Goal: Task Accomplishment & Management: Manage account settings

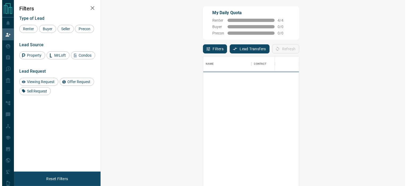
scroll to position [136, 289]
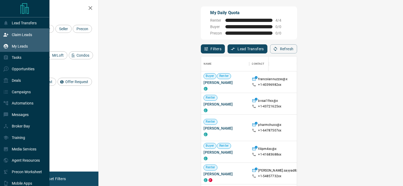
click at [19, 46] on p "My Leads" at bounding box center [20, 46] width 16 height 4
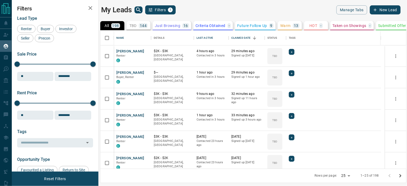
scroll to position [134, 302]
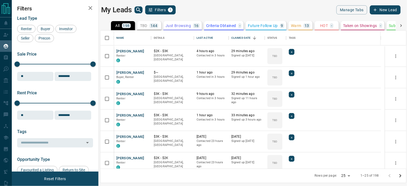
click at [399, 175] on icon "Go to next page" at bounding box center [400, 176] width 6 height 6
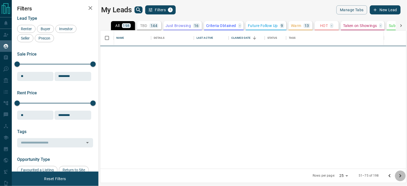
click at [399, 175] on icon "Go to next page" at bounding box center [400, 176] width 6 height 6
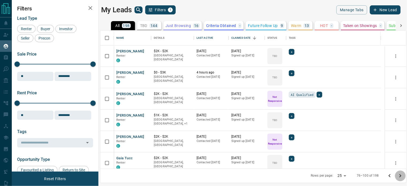
click at [399, 175] on icon "Go to next page" at bounding box center [400, 176] width 6 height 6
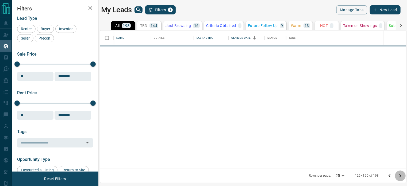
click at [399, 175] on icon "Go to next page" at bounding box center [400, 176] width 6 height 6
click at [399, 175] on div at bounding box center [394, 175] width 21 height 11
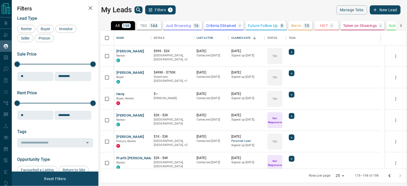
click at [399, 175] on div at bounding box center [394, 175] width 21 height 11
click at [400, 24] on icon at bounding box center [400, 25] width 5 height 5
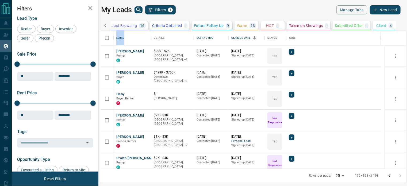
click at [400, 24] on div "All 198 TBD 144 Do Not Contact - Not Responsive 12 Bogus - Just Browsing 16 Cri…" at bounding box center [253, 25] width 306 height 9
click at [297, 24] on p "Taken on Showings" at bounding box center [306, 26] width 34 height 4
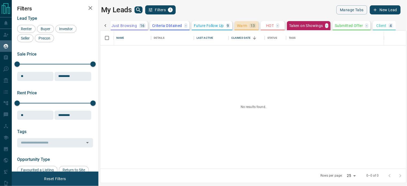
click at [236, 24] on button "Warm 13" at bounding box center [246, 25] width 24 height 9
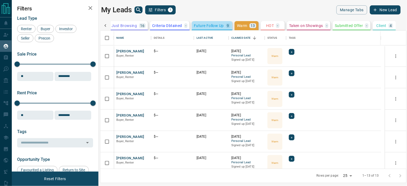
click at [201, 24] on p "Future Follow Up" at bounding box center [209, 26] width 30 height 4
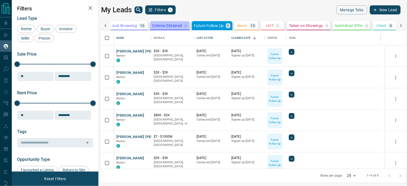
click at [160, 24] on p "Criteria Obtained" at bounding box center [167, 26] width 30 height 4
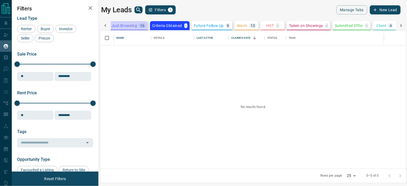
click at [115, 25] on p "Just Browsing" at bounding box center [123, 26] width 25 height 4
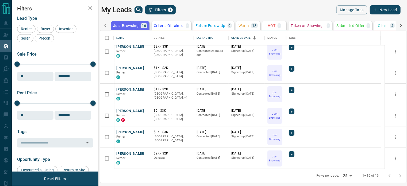
scroll to position [0, 0]
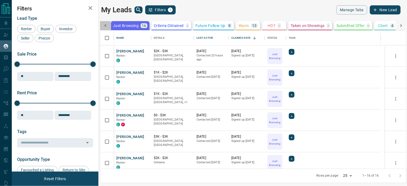
click at [105, 24] on icon at bounding box center [105, 25] width 5 height 5
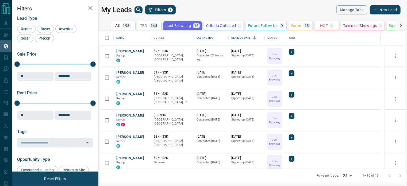
click at [140, 26] on p "TBD" at bounding box center [143, 26] width 7 height 4
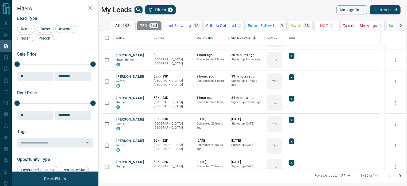
scroll to position [80, 0]
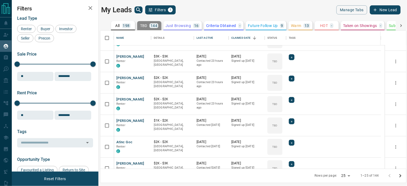
click at [399, 175] on icon "Go to next page" at bounding box center [400, 176] width 6 height 6
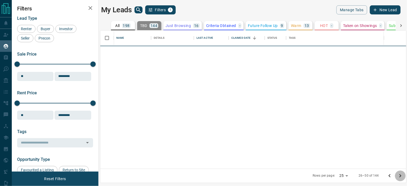
click at [399, 175] on icon "Go to next page" at bounding box center [400, 176] width 6 height 6
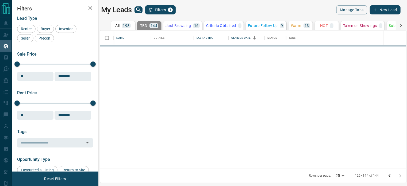
click at [399, 175] on div at bounding box center [394, 175] width 21 height 11
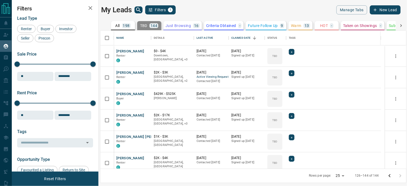
click at [399, 175] on div at bounding box center [394, 175] width 21 height 11
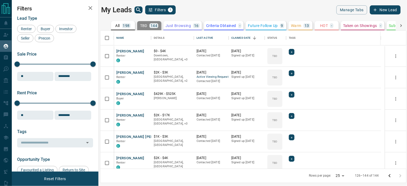
click at [399, 175] on div at bounding box center [394, 175] width 21 height 11
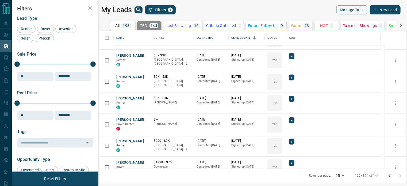
scroll to position [282, 0]
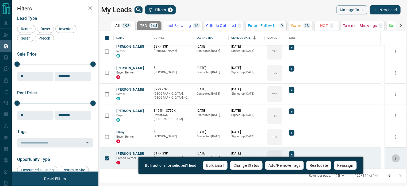
click at [393, 156] on icon "more" at bounding box center [395, 158] width 5 height 5
click at [281, 2] on div "My Leads Filters 1 Manage Tabs New Lead All 198 TBD 144 Do Not Contact - Not Re…" at bounding box center [209, 89] width 395 height 179
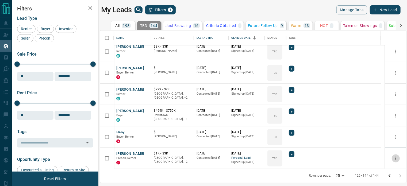
click at [393, 157] on icon "more" at bounding box center [395, 158] width 5 height 5
click at [276, 155] on div "TBD" at bounding box center [274, 158] width 15 height 16
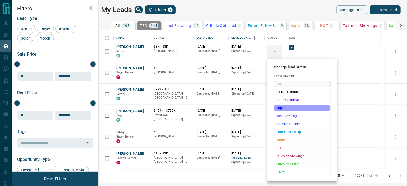
click at [293, 107] on span "Bogus" at bounding box center [302, 107] width 52 height 5
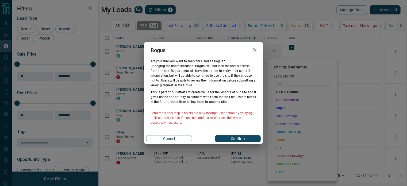
click at [239, 137] on button "Confirm" at bounding box center [238, 138] width 46 height 7
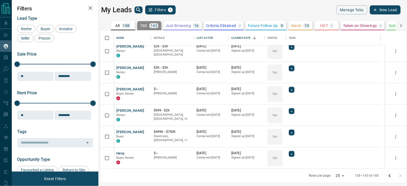
scroll to position [261, 0]
click at [278, 152] on icon at bounding box center [279, 152] width 5 height 5
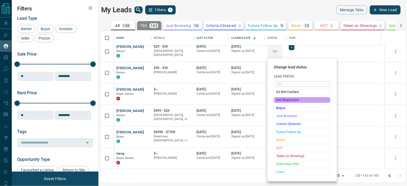
click at [289, 100] on span "Not Responsive" at bounding box center [302, 99] width 52 height 5
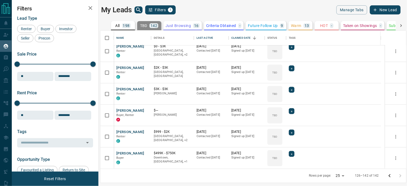
scroll to position [240, 0]
click at [279, 150] on icon at bounding box center [279, 152] width 5 height 5
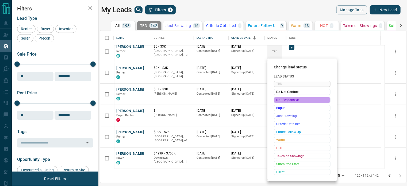
click at [287, 99] on span "Not Responsive" at bounding box center [302, 99] width 52 height 5
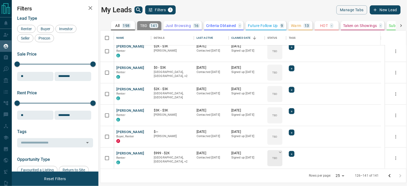
scroll to position [218, 0]
click at [279, 131] on icon at bounding box center [279, 131] width 5 height 5
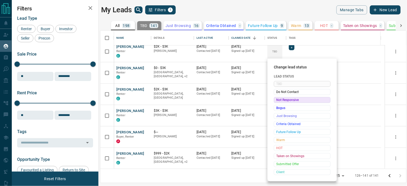
click at [283, 100] on span "Not Responsive" at bounding box center [302, 99] width 52 height 5
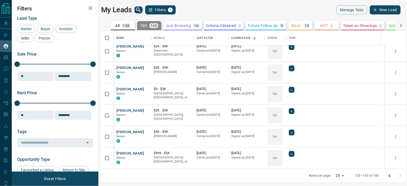
scroll to position [197, 0]
click at [124, 132] on button "[PERSON_NAME]" at bounding box center [130, 132] width 28 height 5
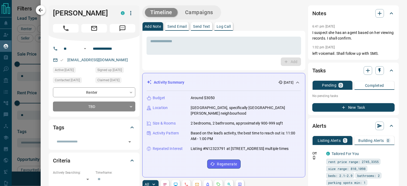
click at [41, 8] on icon "button" at bounding box center [40, 10] width 6 height 6
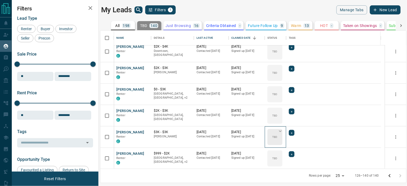
click at [279, 129] on icon at bounding box center [279, 131] width 5 height 5
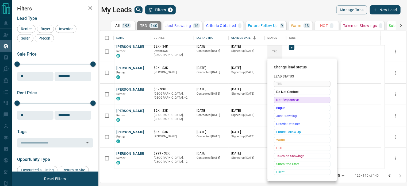
click at [286, 99] on span "Not Responsive" at bounding box center [302, 99] width 52 height 5
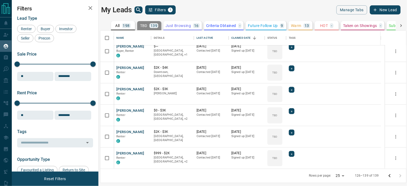
scroll to position [176, 0]
click at [128, 110] on button "[PERSON_NAME]" at bounding box center [130, 110] width 28 height 5
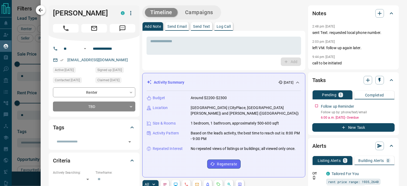
click at [38, 9] on icon "button" at bounding box center [40, 10] width 6 height 6
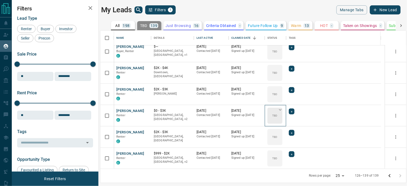
click at [280, 110] on icon at bounding box center [279, 109] width 5 height 5
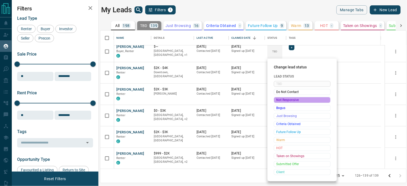
click at [280, 100] on span "Not Responsive" at bounding box center [302, 99] width 52 height 5
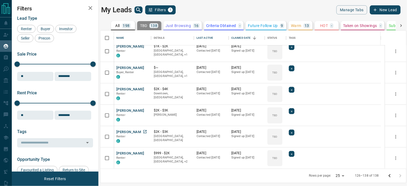
scroll to position [154, 0]
click at [119, 132] on button "[PERSON_NAME]" at bounding box center [130, 132] width 28 height 5
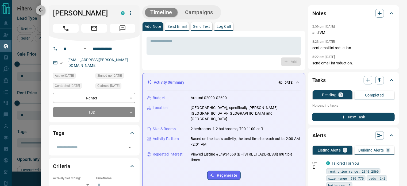
click at [42, 11] on icon "button" at bounding box center [40, 10] width 6 height 6
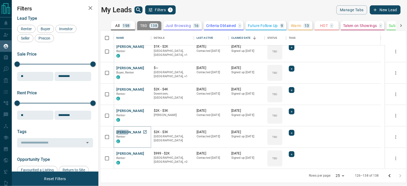
click at [118, 131] on button "[PERSON_NAME]" at bounding box center [130, 132] width 28 height 5
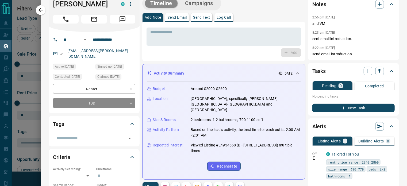
scroll to position [0, 0]
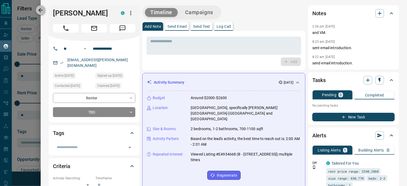
click at [41, 12] on icon "button" at bounding box center [40, 10] width 4 height 4
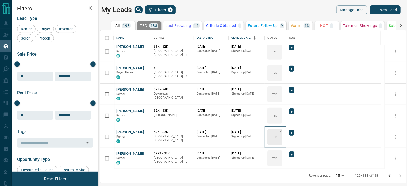
click at [279, 130] on icon at bounding box center [279, 131] width 5 height 5
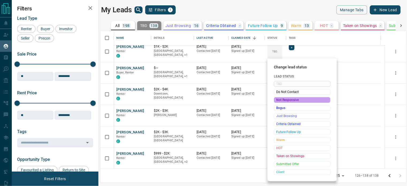
click at [285, 99] on span "Not Responsive" at bounding box center [302, 99] width 52 height 5
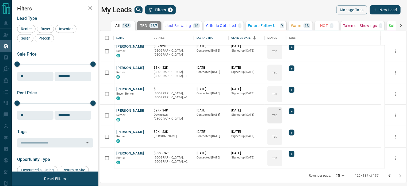
scroll to position [133, 0]
click at [278, 109] on icon at bounding box center [279, 109] width 5 height 5
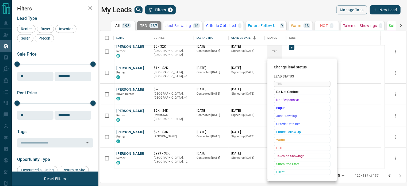
click at [125, 111] on div at bounding box center [203, 93] width 407 height 186
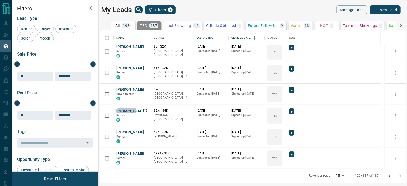
click at [125, 111] on button "[PERSON_NAME]" at bounding box center [130, 110] width 28 height 5
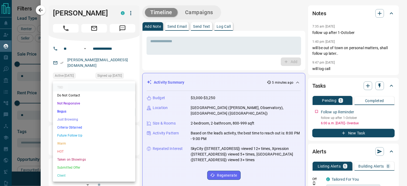
click at [130, 104] on body "Lead Transfers Claim Leads My Leads Tasks Opportunities Deals Campaigns Automat…" at bounding box center [203, 89] width 407 height 179
click at [46, 28] on div at bounding box center [203, 93] width 407 height 186
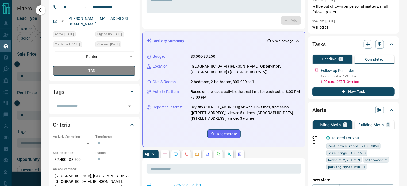
scroll to position [53, 0]
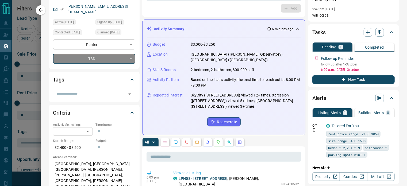
click at [88, 126] on body "Lead Transfers Claim Leads My Leads Tasks Opportunities Deals Campaigns Automat…" at bounding box center [203, 89] width 407 height 179
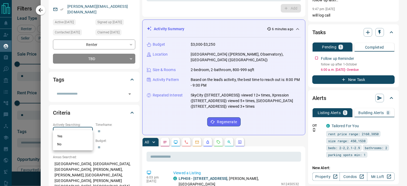
click at [88, 109] on div at bounding box center [203, 93] width 407 height 186
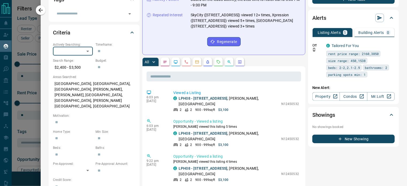
scroll to position [0, 0]
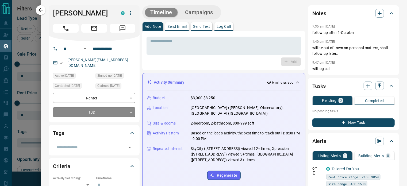
click at [129, 106] on body "Lead Transfers Claim Leads My Leads Tasks Opportunities Deals Campaigns Automat…" at bounding box center [203, 89] width 407 height 179
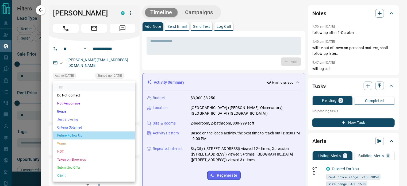
click at [69, 135] on li "Future Follow Up" at bounding box center [94, 135] width 82 height 8
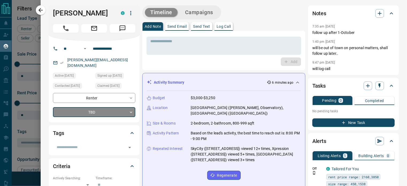
type input "*"
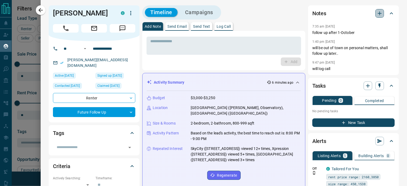
click at [378, 13] on icon "button" at bounding box center [380, 13] width 4 height 4
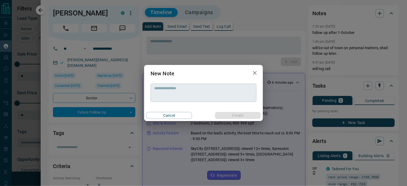
click at [153, 87] on div "* ​" at bounding box center [203, 93] width 106 height 18
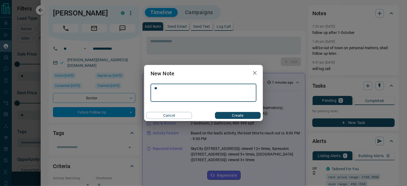
type textarea "*"
type textarea "**********"
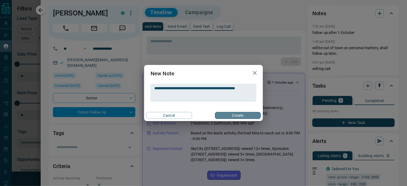
click at [235, 118] on button "Create" at bounding box center [238, 115] width 46 height 7
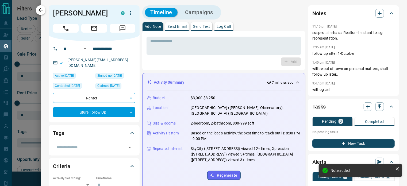
click at [37, 9] on icon "button" at bounding box center [40, 10] width 6 height 6
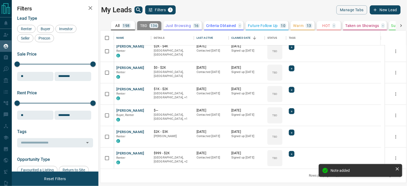
scroll to position [111, 0]
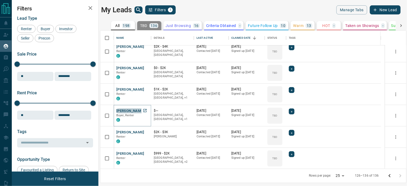
click at [133, 111] on button "[PERSON_NAME]" at bounding box center [130, 110] width 28 height 5
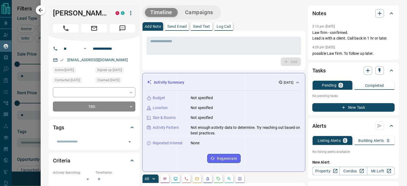
click at [130, 104] on body "Lead Transfers Claim Leads My Leads Tasks Opportunities Deals Campaigns Automat…" at bounding box center [203, 89] width 407 height 179
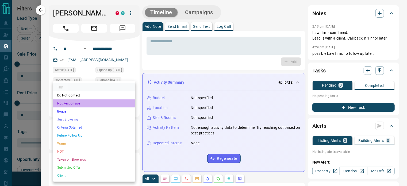
click at [73, 102] on li "Not Responsive" at bounding box center [94, 103] width 82 height 8
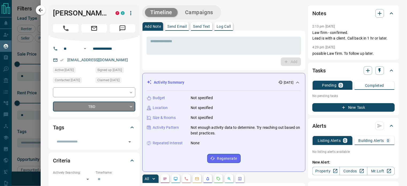
type input "*"
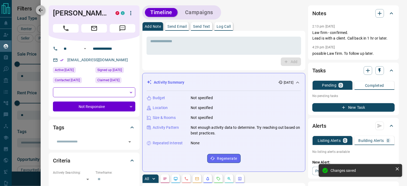
click at [37, 7] on icon "button" at bounding box center [40, 10] width 6 height 6
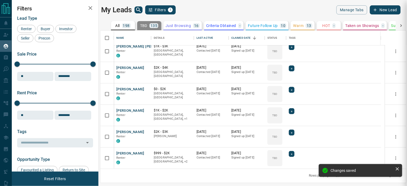
scroll to position [90, 0]
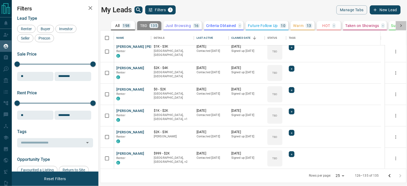
click at [399, 24] on icon at bounding box center [400, 25] width 5 height 5
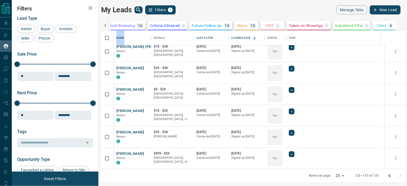
click at [399, 24] on div "All 198 TBD 135 Do Not Contact - Not Responsive 19 Bogus 1 Just Browsing 16 Cri…" at bounding box center [253, 25] width 306 height 9
click at [104, 25] on icon at bounding box center [105, 25] width 5 height 5
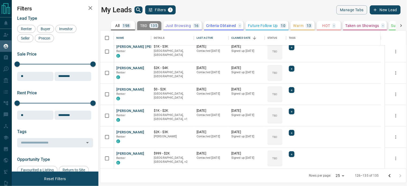
click at [104, 25] on div "All 198 TBD 135 Do Not Contact - Not Responsive 19 Bogus 1 Just Browsing 16 Cri…" at bounding box center [253, 25] width 306 height 9
click at [115, 25] on p "All" at bounding box center [117, 26] width 4 height 4
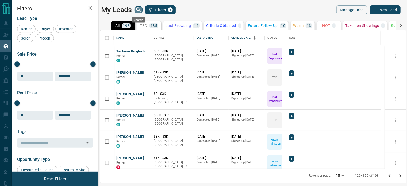
click at [140, 9] on icon "search button" at bounding box center [138, 10] width 6 height 6
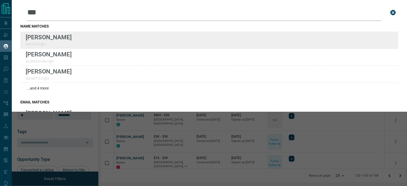
type input "***"
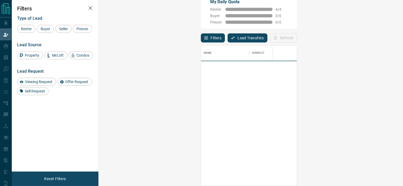
scroll to position [136, 289]
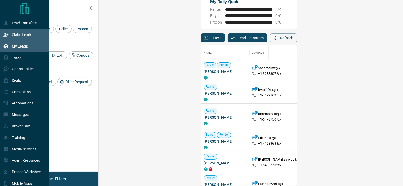
click at [17, 44] on div "My Leads" at bounding box center [15, 46] width 25 height 9
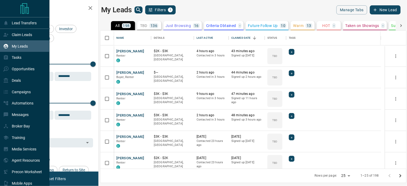
scroll to position [134, 302]
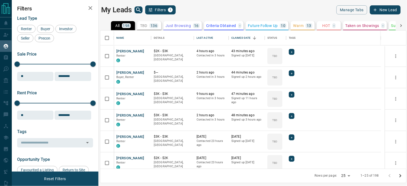
click at [142, 25] on p "TBD" at bounding box center [143, 26] width 7 height 4
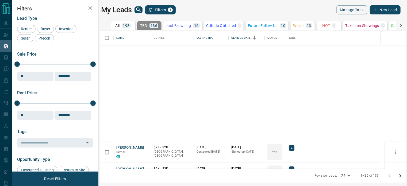
scroll to position [411, 0]
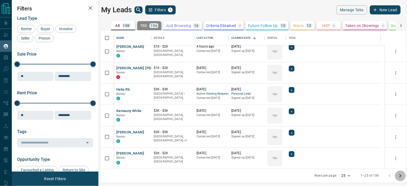
click at [400, 174] on icon "Go to next page" at bounding box center [400, 176] width 6 height 6
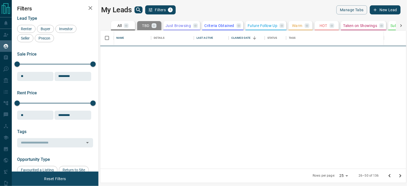
scroll to position [0, 0]
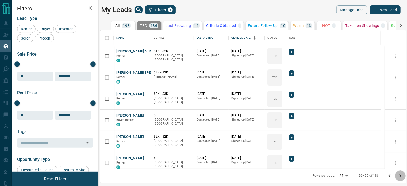
click at [400, 174] on icon "Go to next page" at bounding box center [400, 176] width 6 height 6
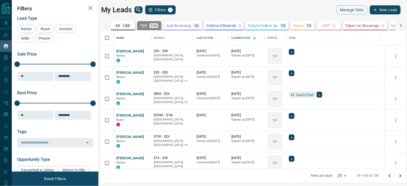
click at [400, 174] on icon "Go to next page" at bounding box center [400, 176] width 6 height 6
click at [400, 174] on div at bounding box center [394, 175] width 21 height 11
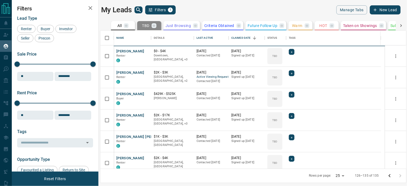
click at [400, 174] on div at bounding box center [394, 175] width 21 height 11
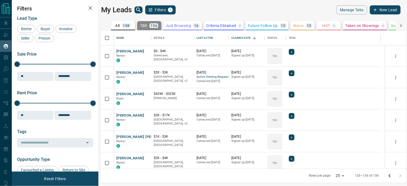
click at [400, 174] on div at bounding box center [394, 175] width 21 height 11
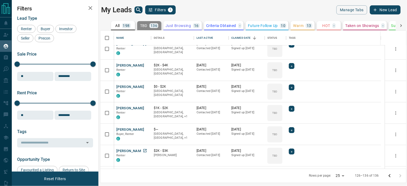
scroll to position [111, 0]
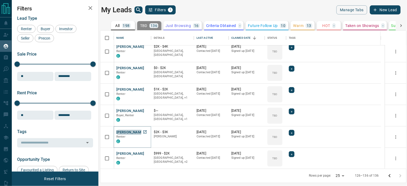
click at [126, 131] on button "[PERSON_NAME]" at bounding box center [130, 132] width 28 height 5
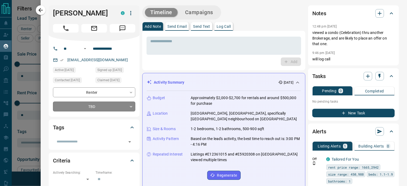
click at [130, 104] on body "Lead Transfers Claim Leads My Leads Tasks Opportunities Deals Campaigns Automat…" at bounding box center [203, 89] width 407 height 179
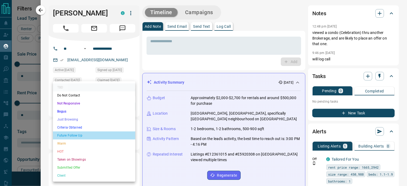
click at [74, 135] on li "Future Follow Up" at bounding box center [94, 135] width 82 height 8
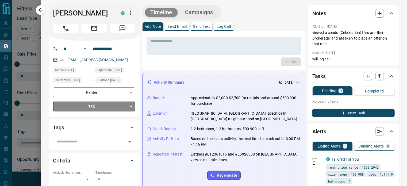
type input "*"
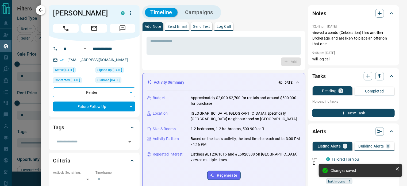
click at [39, 9] on icon "button" at bounding box center [40, 10] width 6 height 6
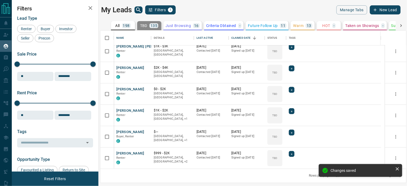
scroll to position [90, 0]
click at [125, 111] on button "[PERSON_NAME]" at bounding box center [130, 110] width 28 height 5
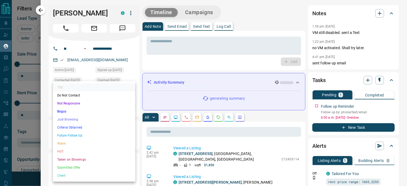
click at [132, 104] on body "Lead Transfers Claim Leads My Leads Tasks Opportunities Deals Campaigns Automat…" at bounding box center [203, 89] width 407 height 179
click at [73, 103] on li "Not Responsive" at bounding box center [94, 103] width 82 height 8
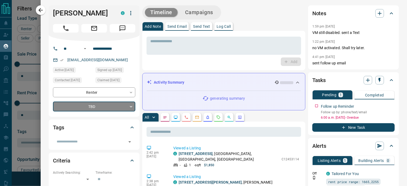
type input "*"
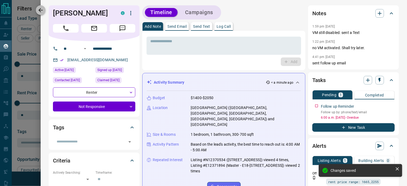
click at [39, 9] on icon "button" at bounding box center [40, 10] width 6 height 6
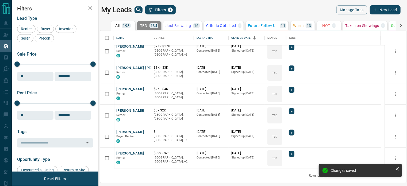
scroll to position [69, 0]
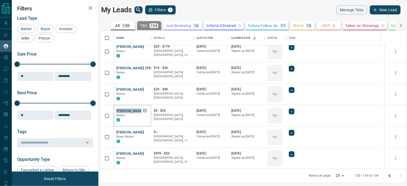
click at [134, 110] on button "[PERSON_NAME]" at bounding box center [130, 110] width 28 height 5
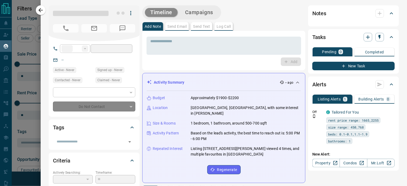
type input "**"
type input "**********"
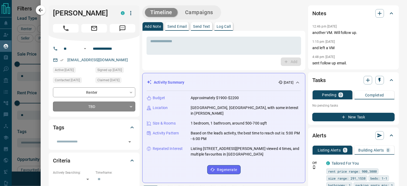
click at [132, 107] on body "Lead Transfers Claim Leads My Leads Tasks Opportunities Deals Campaigns Automat…" at bounding box center [203, 89] width 407 height 179
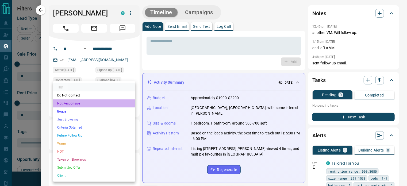
click at [68, 101] on li "Not Responsive" at bounding box center [94, 103] width 82 height 8
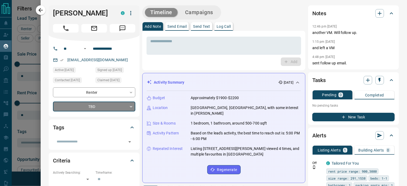
type input "*"
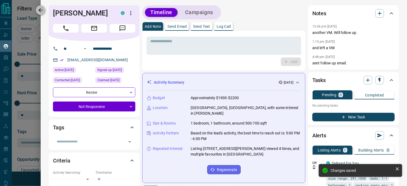
click at [41, 10] on icon "button" at bounding box center [40, 10] width 6 height 6
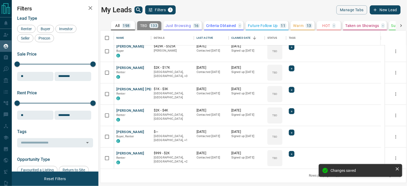
scroll to position [47, 0]
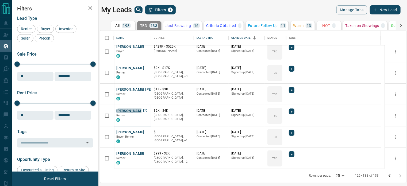
click at [132, 110] on button "[PERSON_NAME]" at bounding box center [130, 110] width 28 height 5
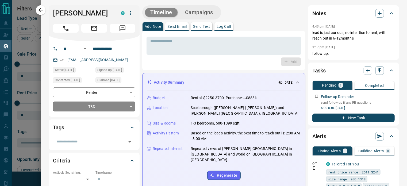
click at [131, 115] on body "Lead Transfers Claim Leads My Leads Tasks Opportunities Deals Campaigns Automat…" at bounding box center [203, 89] width 407 height 179
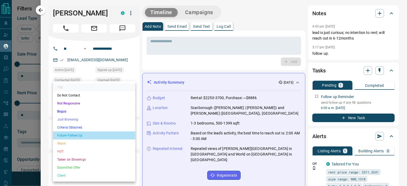
click at [72, 137] on li "Future Follow Up" at bounding box center [94, 135] width 82 height 8
type input "*"
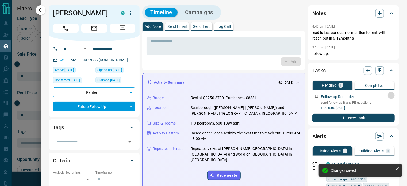
click at [389, 96] on icon "button" at bounding box center [391, 95] width 4 height 4
click at [384, 104] on li "Edit" at bounding box center [379, 105] width 24 height 8
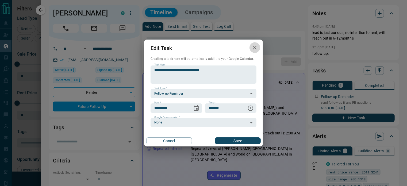
click at [254, 48] on icon "button" at bounding box center [254, 47] width 6 height 6
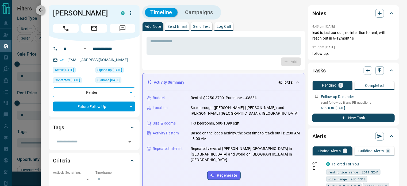
click at [41, 10] on icon "button" at bounding box center [40, 10] width 6 height 6
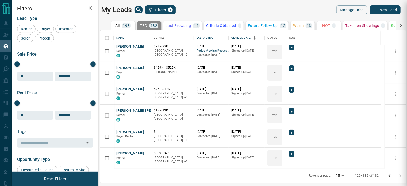
scroll to position [26, 0]
click at [126, 109] on button "[PERSON_NAME] [PERSON_NAME]" at bounding box center [144, 110] width 57 height 5
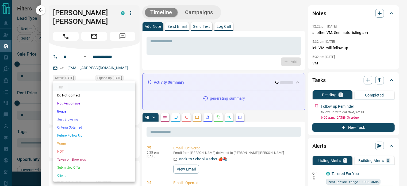
click at [130, 106] on body "Lead Transfers Claim Leads My Leads Tasks Opportunities Deals Campaigns Automat…" at bounding box center [203, 89] width 407 height 179
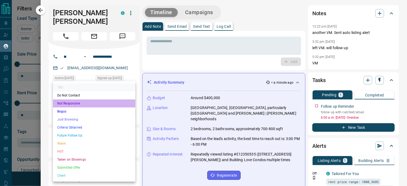
click at [75, 102] on li "Not Responsive" at bounding box center [94, 103] width 82 height 8
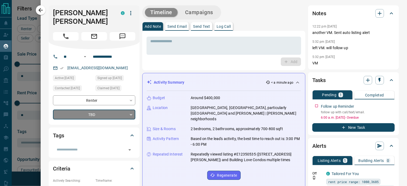
type input "*"
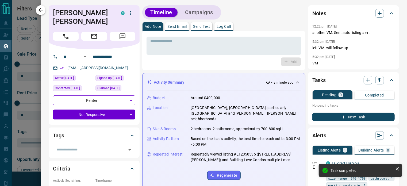
click at [45, 7] on button "button" at bounding box center [41, 10] width 10 height 10
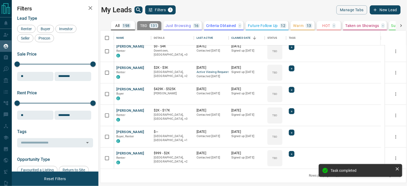
scroll to position [5, 0]
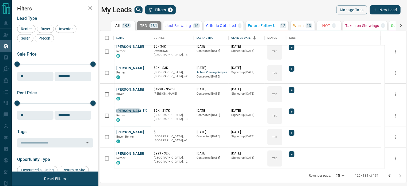
click at [127, 110] on button "[PERSON_NAME]" at bounding box center [130, 110] width 28 height 5
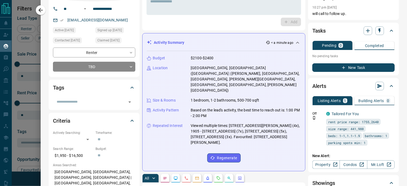
scroll to position [53, 0]
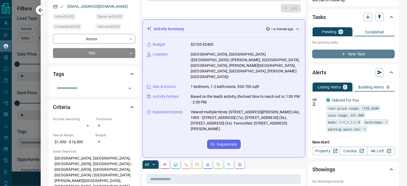
click at [351, 53] on button "New Task" at bounding box center [353, 54] width 82 height 9
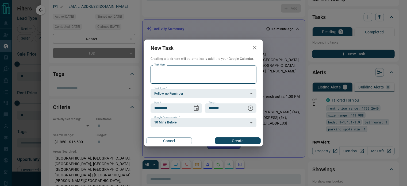
click at [173, 70] on textarea "Task Note" at bounding box center [203, 75] width 98 height 14
click at [160, 69] on textarea "Task Note" at bounding box center [203, 75] width 98 height 14
type textarea "*********"
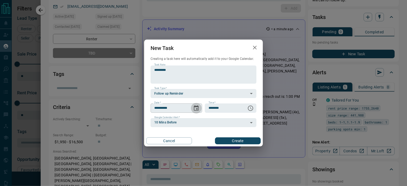
click at [197, 107] on icon "Choose date, selected date is Oct 15, 2025" at bounding box center [196, 108] width 6 height 6
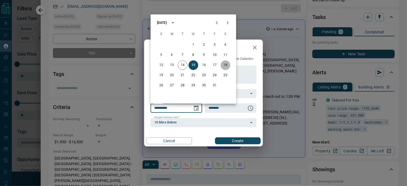
click at [222, 64] on button "18" at bounding box center [225, 65] width 10 height 10
type input "**********"
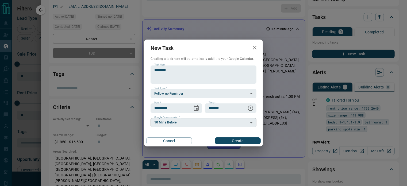
click at [179, 121] on body "Lead Transfers Claim Leads My Leads Tasks Opportunities Deals Campaigns Automat…" at bounding box center [203, 89] width 407 height 179
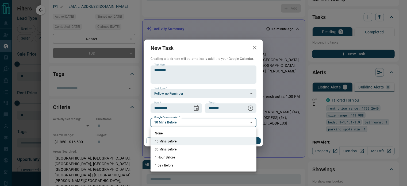
click at [161, 133] on li "None" at bounding box center [203, 133] width 106 height 8
type input "*"
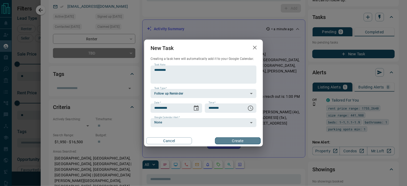
click at [233, 140] on button "Create" at bounding box center [238, 140] width 46 height 7
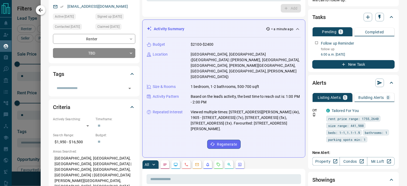
click at [38, 8] on icon "button" at bounding box center [40, 10] width 6 height 6
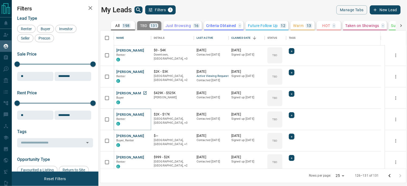
scroll to position [0, 0]
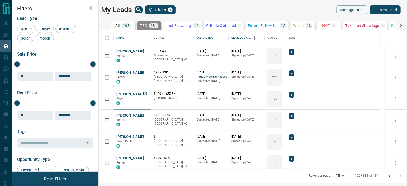
click at [124, 94] on button "[PERSON_NAME]" at bounding box center [130, 94] width 28 height 5
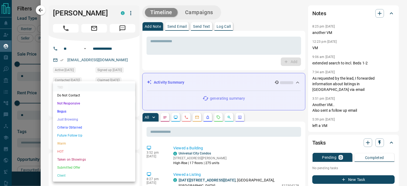
click at [129, 105] on body "Lead Transfers Claim Leads My Leads Tasks Opportunities Deals Campaigns Automat…" at bounding box center [203, 89] width 407 height 179
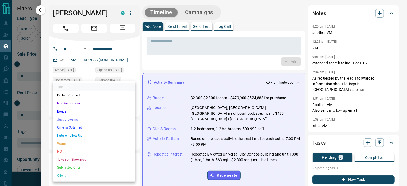
click at [223, 62] on div at bounding box center [203, 93] width 407 height 186
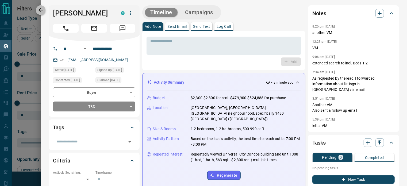
click at [40, 9] on icon "button" at bounding box center [40, 10] width 4 height 4
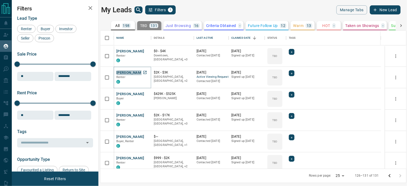
click at [123, 73] on button "[PERSON_NAME]" at bounding box center [130, 72] width 28 height 5
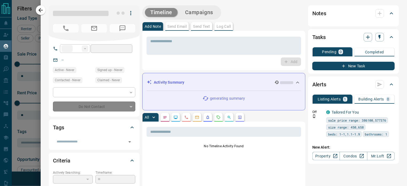
type input "**"
type input "**********"
type input "**"
type input "*"
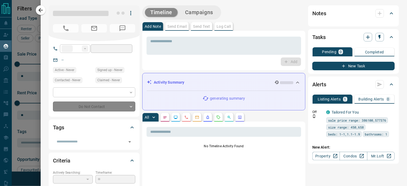
type input "**********"
type input "*******"
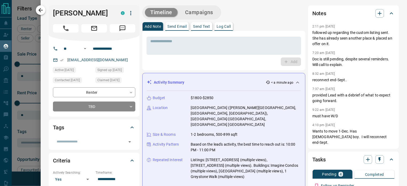
click at [40, 9] on icon "button" at bounding box center [40, 10] width 4 height 4
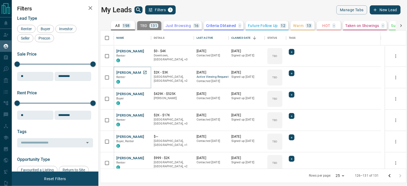
click at [131, 74] on button "[PERSON_NAME]" at bounding box center [130, 72] width 28 height 5
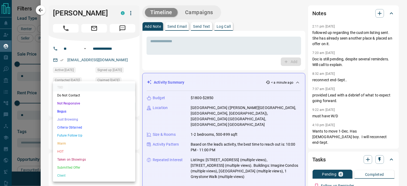
click at [129, 105] on body "Lead Transfers Claim Leads My Leads Tasks Opportunities Deals Campaigns Automat…" at bounding box center [203, 89] width 407 height 179
click at [90, 102] on li "Not Responsive" at bounding box center [94, 103] width 82 height 8
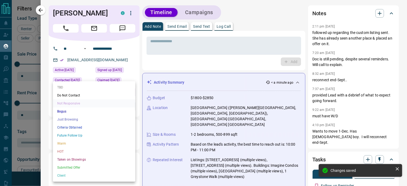
click at [121, 106] on body "Lead Transfers Claim Leads My Leads Tasks Opportunities Deals Campaigns Automat…" at bounding box center [203, 89] width 407 height 179
click at [60, 86] on li "TBD" at bounding box center [94, 87] width 82 height 8
type input "**"
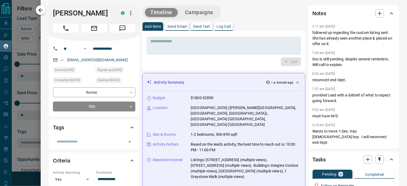
click at [41, 8] on icon "button" at bounding box center [40, 10] width 6 height 6
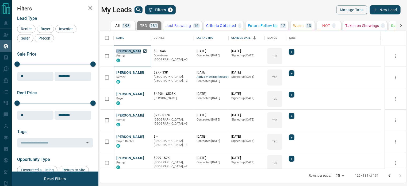
click at [128, 51] on button "[PERSON_NAME]" at bounding box center [130, 51] width 28 height 5
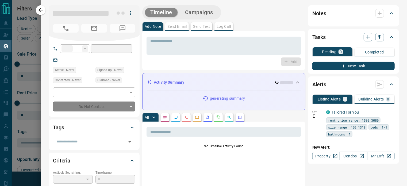
type input "**"
type input "**********"
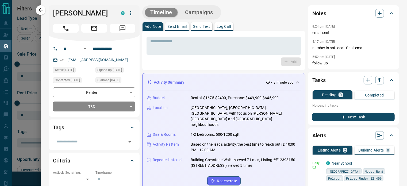
click at [128, 107] on body "Lead Transfers Claim Leads My Leads Tasks Opportunities Deals Campaigns Automat…" at bounding box center [203, 89] width 407 height 179
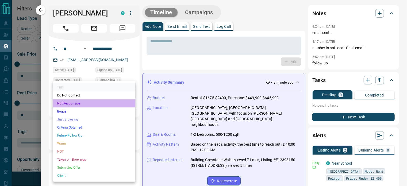
click at [85, 101] on li "Not Responsive" at bounding box center [94, 103] width 82 height 8
type input "*"
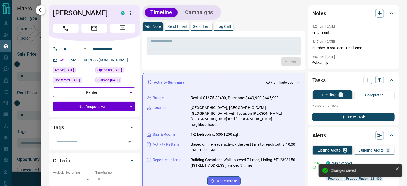
click at [40, 11] on icon "button" at bounding box center [40, 10] width 6 height 6
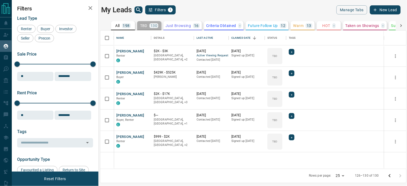
click at [143, 26] on p "TBD" at bounding box center [143, 26] width 7 height 4
click at [389, 175] on icon "Go to previous page" at bounding box center [389, 175] width 2 height 3
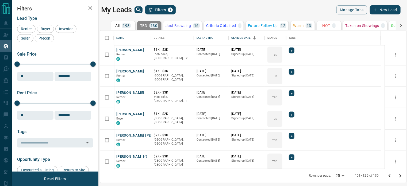
scroll to position [411, 0]
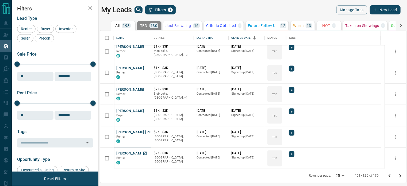
click at [129, 153] on button "[PERSON_NAME]" at bounding box center [130, 153] width 28 height 5
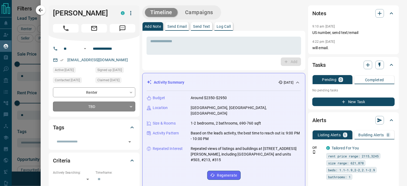
click at [130, 107] on body "Lead Transfers Claim Leads My Leads Tasks Opportunities Deals Campaigns Automat…" at bounding box center [203, 89] width 407 height 179
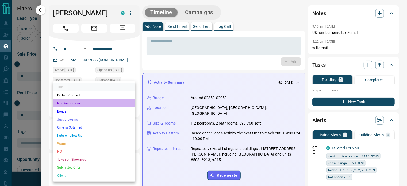
click at [82, 103] on li "Not Responsive" at bounding box center [94, 103] width 82 height 8
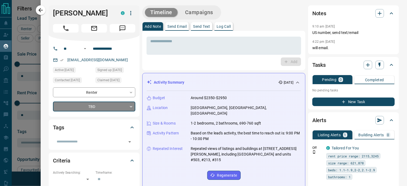
type input "*"
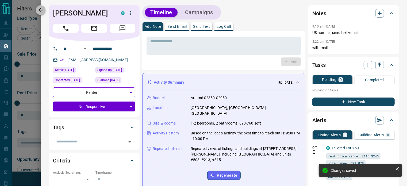
click at [41, 8] on icon "button" at bounding box center [40, 10] width 6 height 6
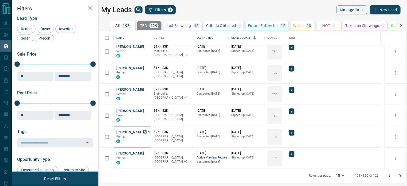
click at [131, 132] on button "[PERSON_NAME] [PERSON_NAME]" at bounding box center [144, 132] width 57 height 5
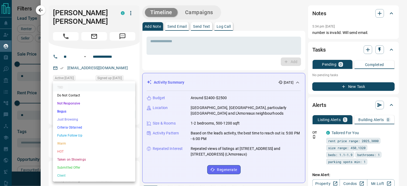
click at [130, 111] on body "Lead Transfers Claim Leads My Leads Tasks Opportunities Deals Campaigns Automat…" at bounding box center [203, 89] width 407 height 179
click at [82, 104] on li "Not Responsive" at bounding box center [94, 103] width 82 height 8
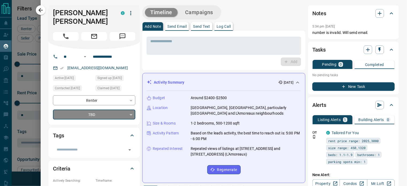
type input "*"
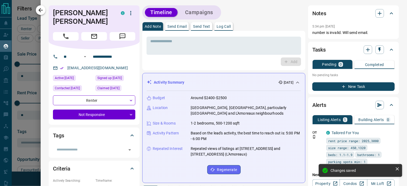
click at [38, 12] on icon "button" at bounding box center [40, 10] width 6 height 6
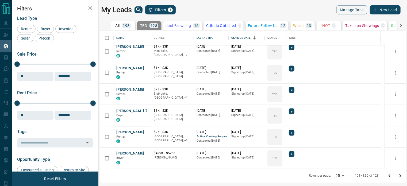
click at [127, 109] on button "[PERSON_NAME]" at bounding box center [130, 110] width 28 height 5
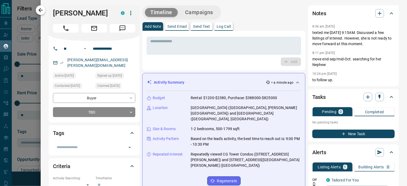
click at [41, 9] on icon "button" at bounding box center [40, 10] width 6 height 6
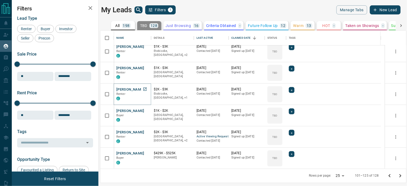
click at [133, 88] on button "[PERSON_NAME]" at bounding box center [130, 89] width 28 height 5
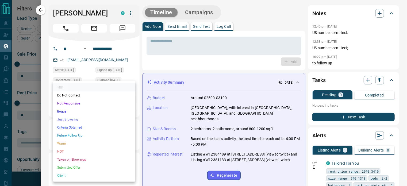
click at [125, 106] on body "Lead Transfers Claim Leads My Leads Tasks Opportunities Deals Campaigns Automat…" at bounding box center [203, 89] width 407 height 179
click at [73, 103] on li "Not Responsive" at bounding box center [94, 103] width 82 height 8
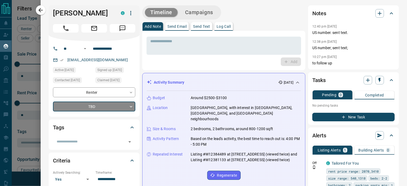
type input "*"
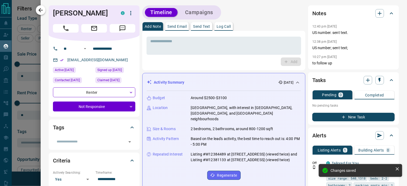
click at [39, 10] on icon "button" at bounding box center [40, 10] width 4 height 4
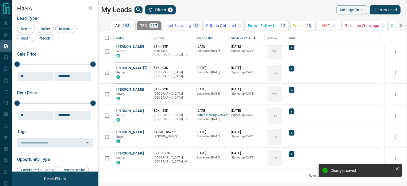
click at [131, 67] on button "[PERSON_NAME]" at bounding box center [130, 68] width 28 height 5
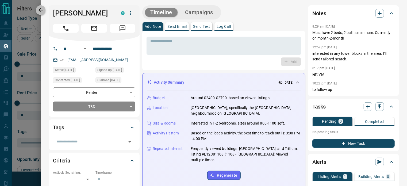
click at [42, 9] on icon "button" at bounding box center [40, 10] width 6 height 6
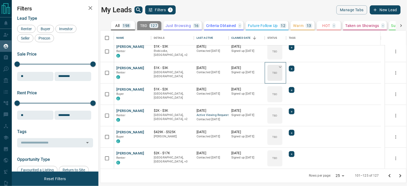
click at [280, 67] on icon at bounding box center [280, 67] width 3 height 2
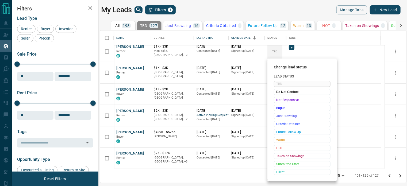
click at [219, 176] on div at bounding box center [203, 93] width 407 height 186
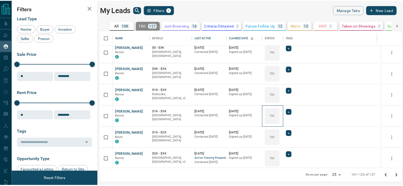
scroll to position [357, 0]
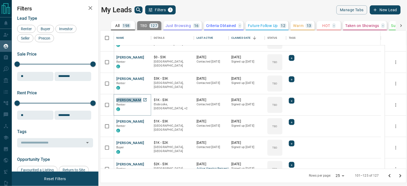
click at [125, 99] on button "[PERSON_NAME]" at bounding box center [130, 100] width 28 height 5
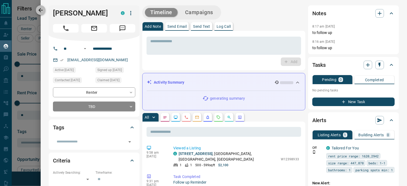
click at [39, 9] on icon "button" at bounding box center [40, 10] width 6 height 6
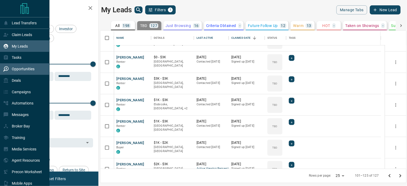
click at [21, 71] on p "Opportunities" at bounding box center [23, 69] width 23 height 4
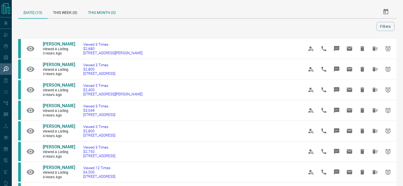
click at [100, 11] on div "This Month (0)" at bounding box center [102, 11] width 38 height 13
